Goal: Go to known website: Access a specific website the user already knows

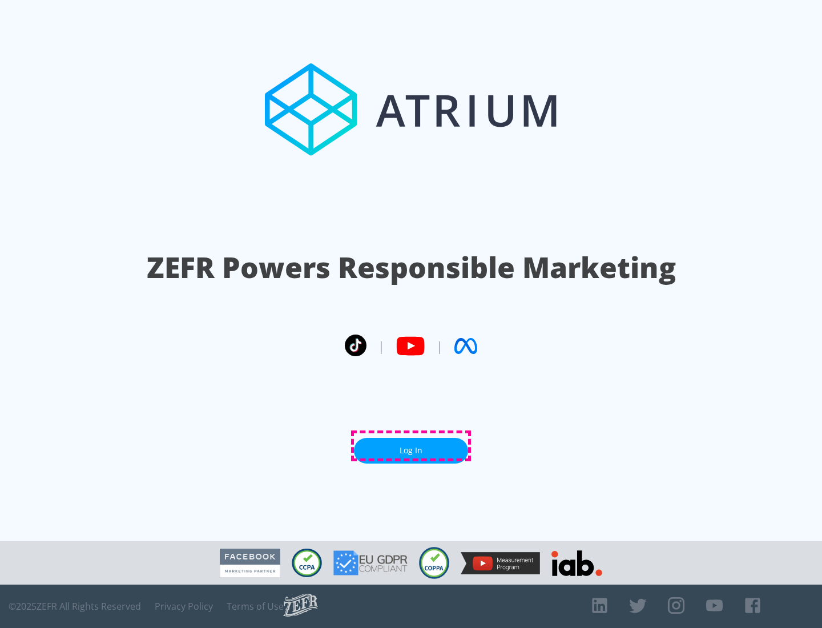
click at [411, 446] on link "Log In" at bounding box center [411, 451] width 114 height 26
